Goal: Task Accomplishment & Management: Manage account settings

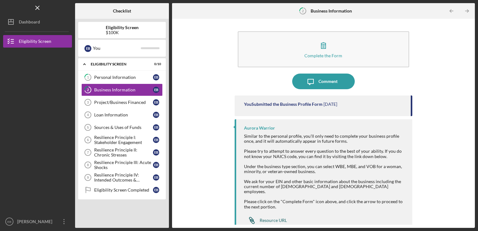
click at [268, 218] on div "Resource URL" at bounding box center [272, 220] width 27 height 5
click at [128, 102] on div "Project/Business Financed" at bounding box center [123, 102] width 59 height 5
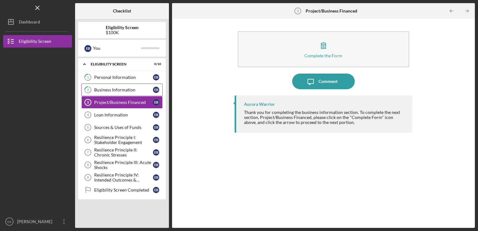
click at [133, 89] on div "Business Information" at bounding box center [123, 89] width 59 height 5
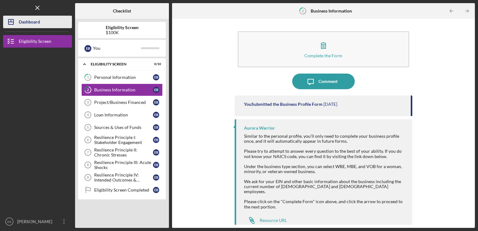
click at [36, 22] on div "Dashboard" at bounding box center [29, 23] width 21 height 14
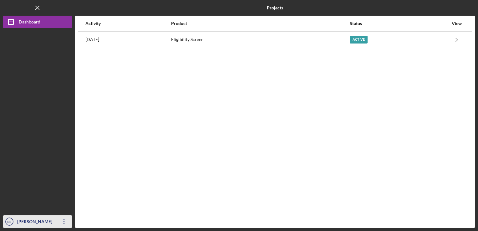
click at [65, 224] on icon "Icon/Overflow" at bounding box center [64, 222] width 16 height 16
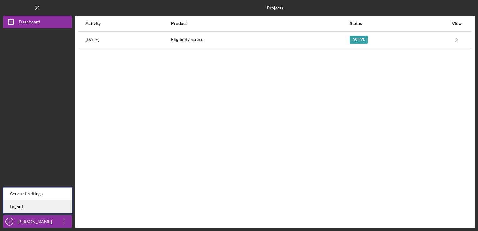
click at [32, 204] on link "Logout" at bounding box center [37, 206] width 69 height 13
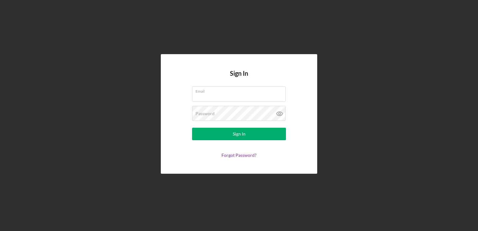
type input "[EMAIL_ADDRESS][DOMAIN_NAME]"
